Goal: Information Seeking & Learning: Learn about a topic

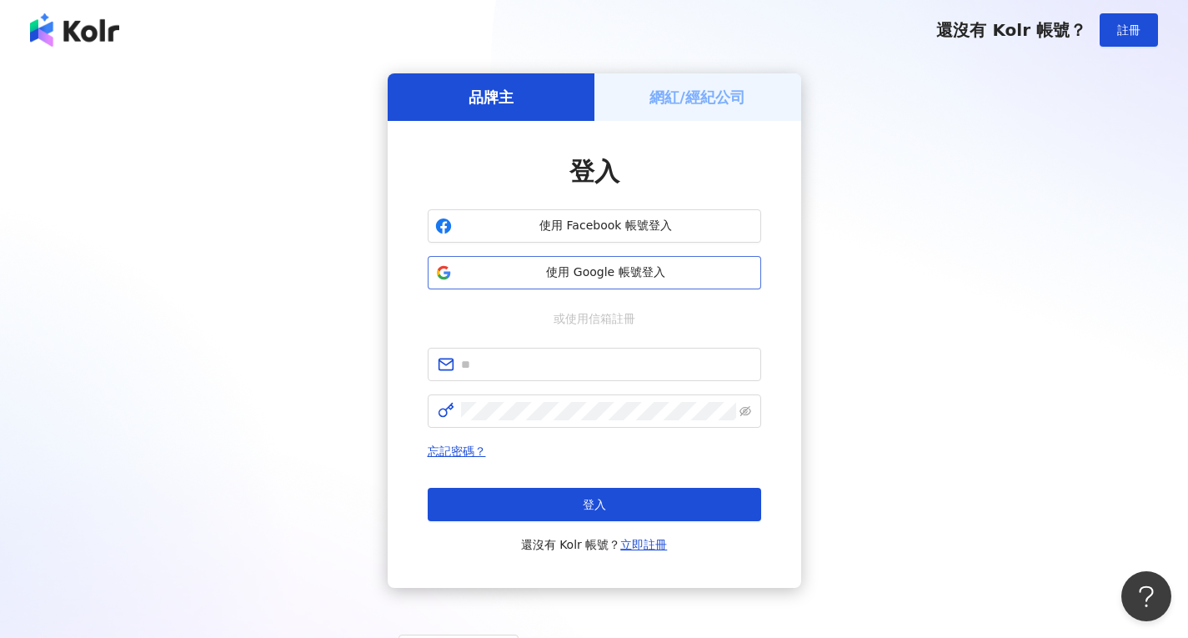
click at [665, 268] on span "使用 Google 帳號登入" at bounding box center [606, 272] width 295 height 17
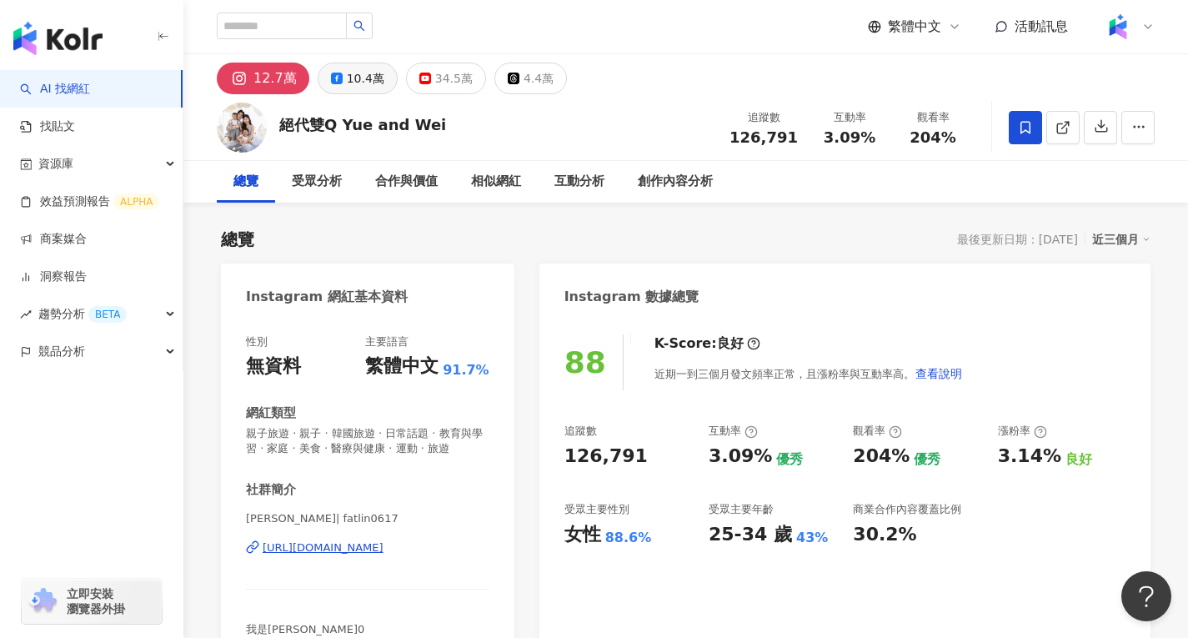
click at [364, 79] on div "10.4萬" at bounding box center [366, 78] width 38 height 23
click at [1061, 125] on icon at bounding box center [1063, 127] width 15 height 15
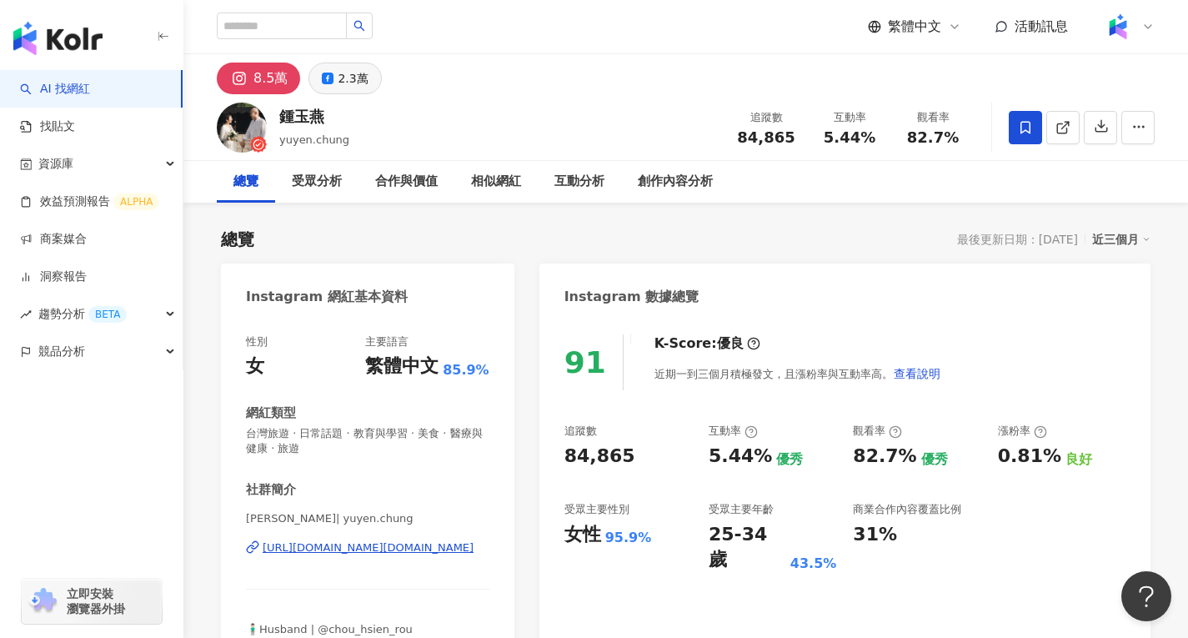
click at [346, 74] on div "2.3萬" at bounding box center [353, 78] width 30 height 23
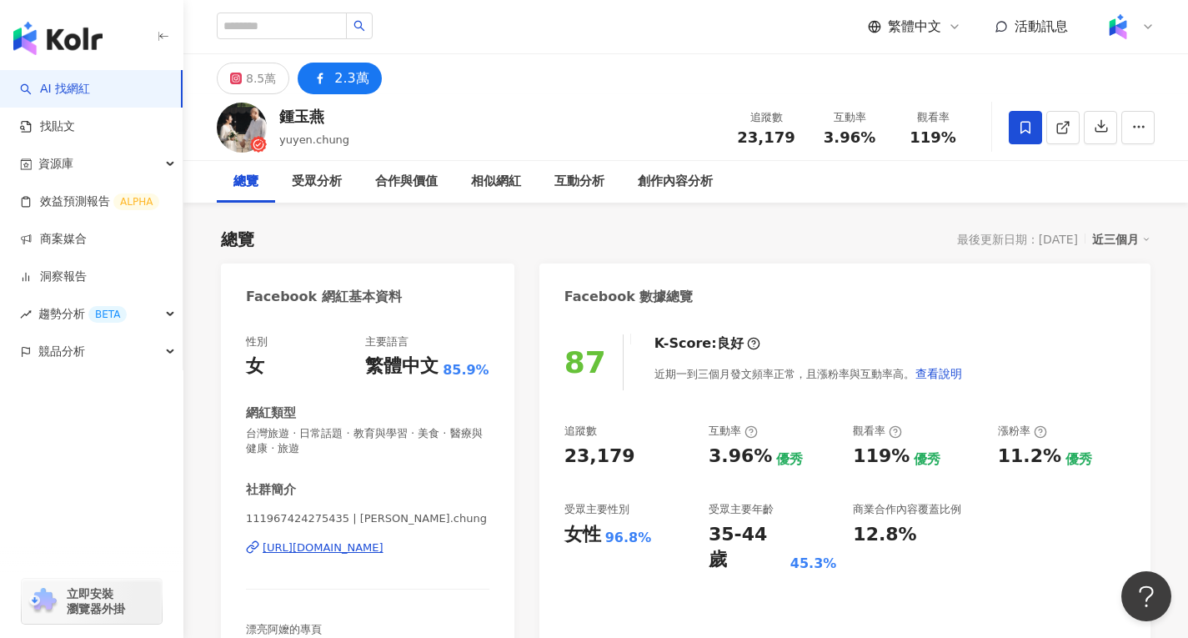
click at [1065, 134] on icon at bounding box center [1063, 127] width 15 height 15
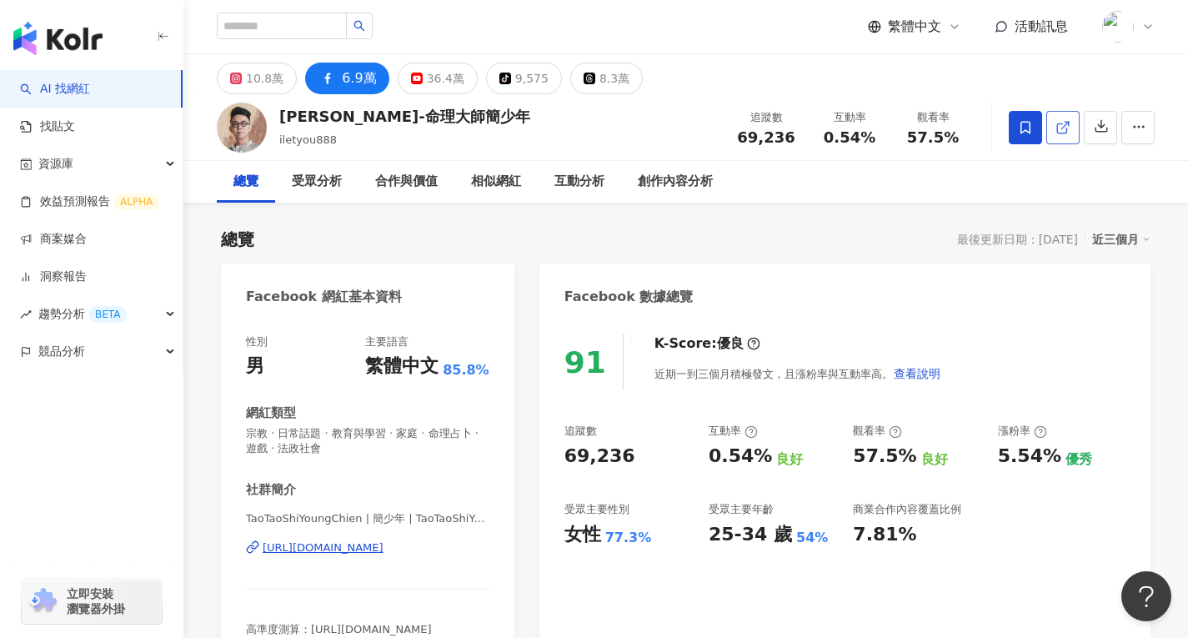
click at [1060, 140] on link at bounding box center [1063, 127] width 33 height 33
